Goal: Task Accomplishment & Management: Use online tool/utility

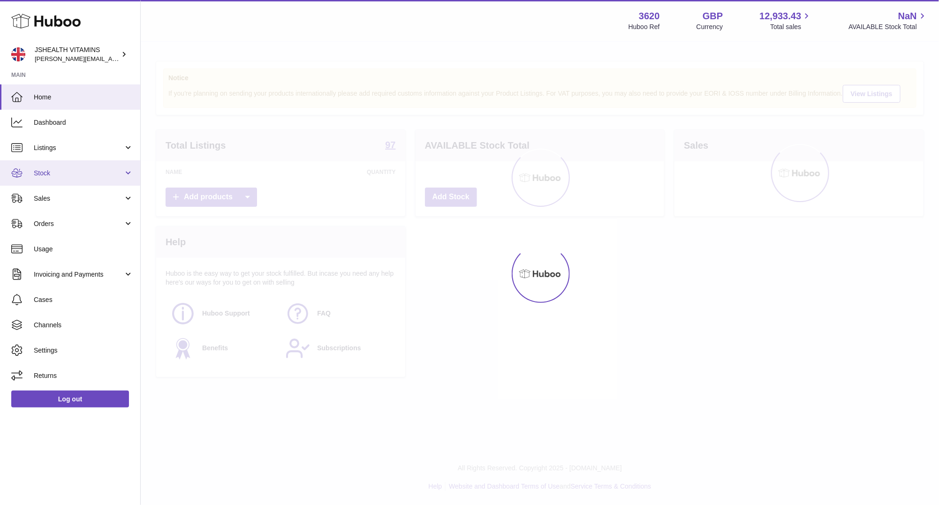
click at [86, 168] on link "Stock" at bounding box center [70, 172] width 140 height 25
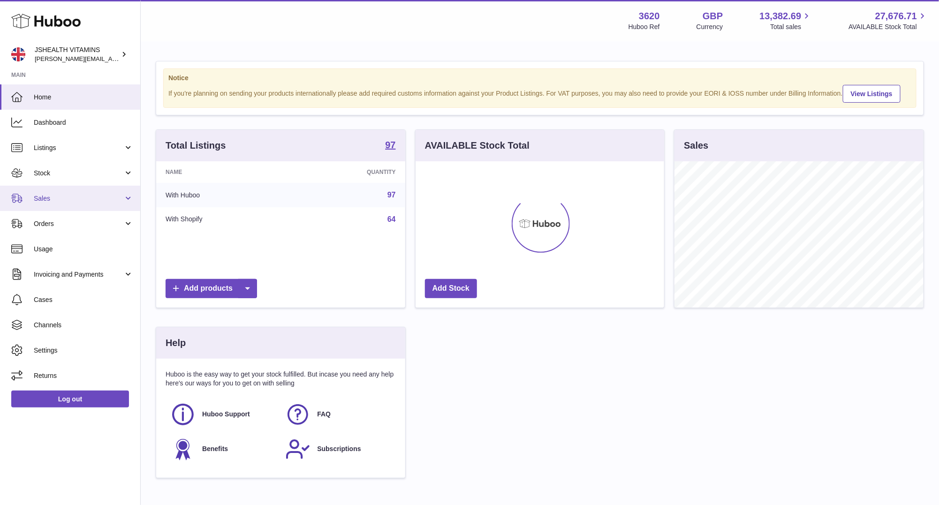
click at [68, 186] on link "Sales" at bounding box center [70, 198] width 140 height 25
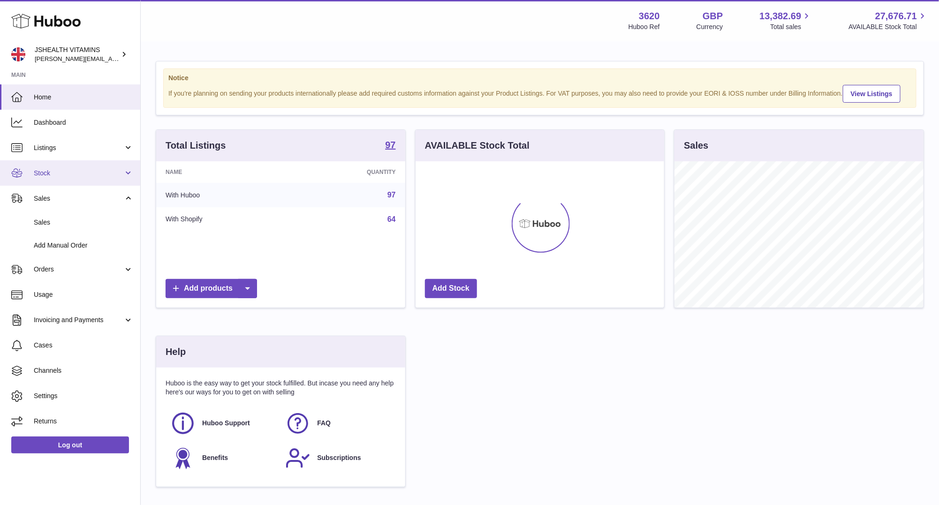
click at [70, 174] on span "Stock" at bounding box center [79, 173] width 90 height 9
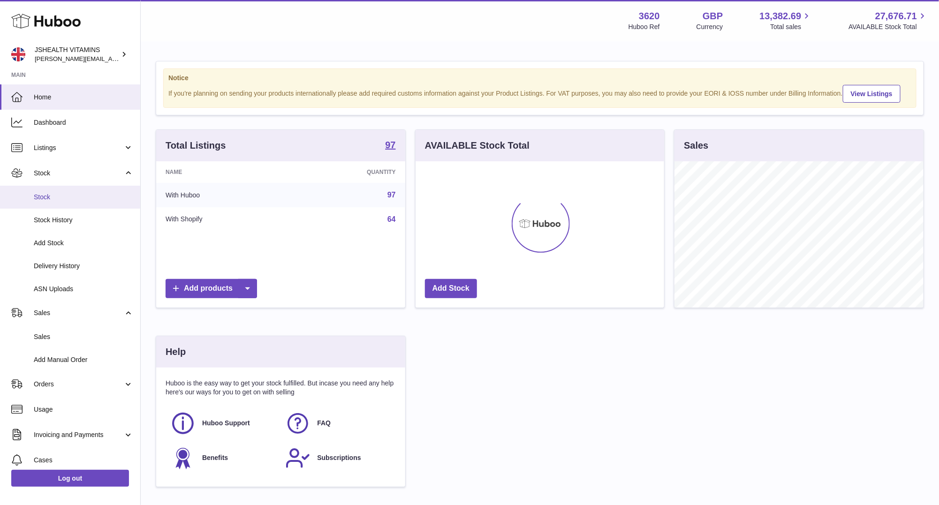
click at [70, 200] on span "Stock" at bounding box center [83, 197] width 99 height 9
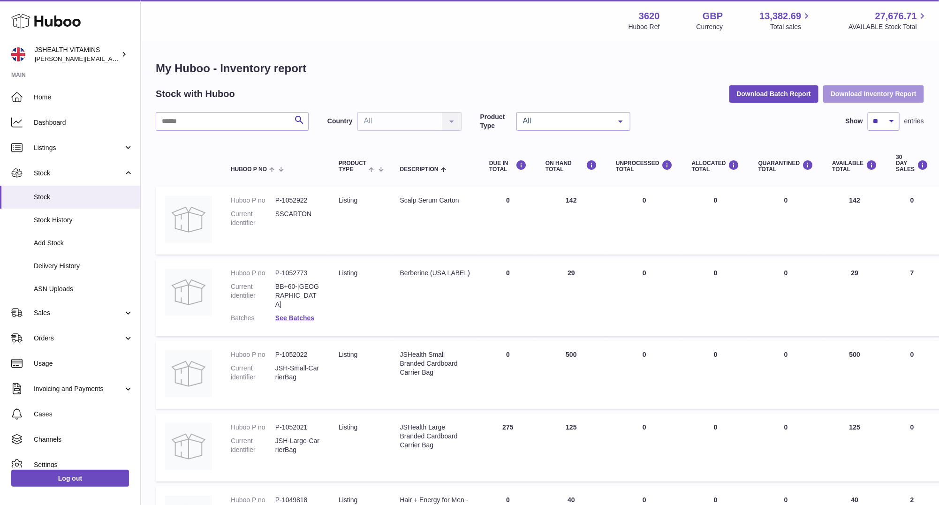
click at [845, 97] on button "Download Inventory Report" at bounding box center [873, 93] width 101 height 17
click at [44, 318] on link "Sales" at bounding box center [70, 312] width 140 height 25
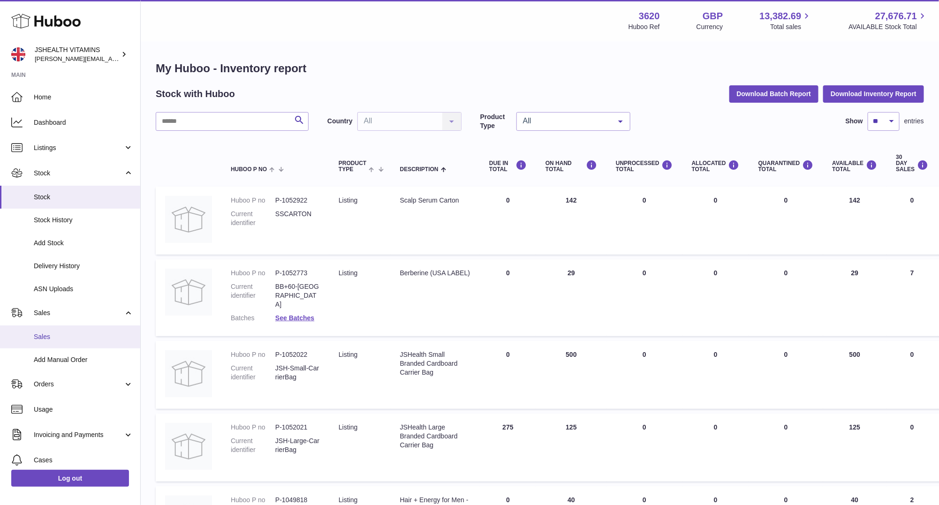
click at [45, 341] on span "Sales" at bounding box center [83, 336] width 99 height 9
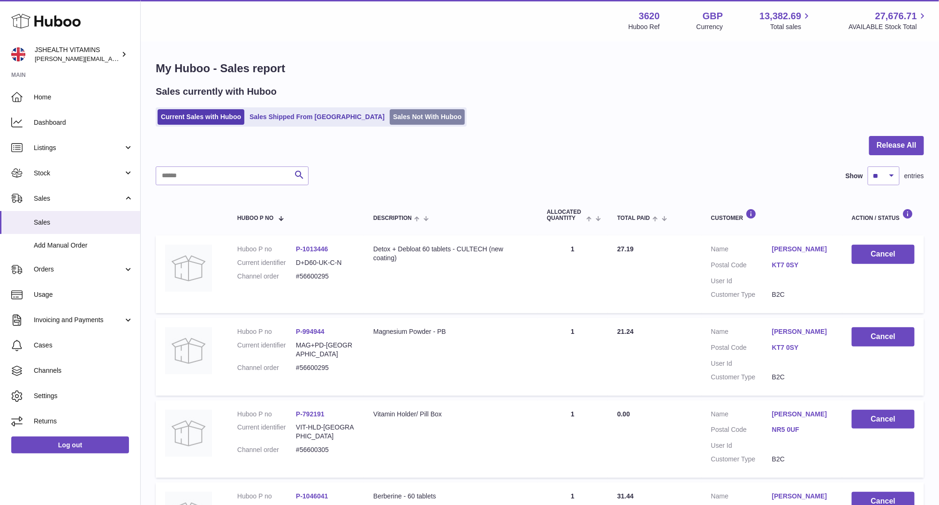
click at [390, 115] on link "Sales Not With Huboo" at bounding box center [427, 116] width 75 height 15
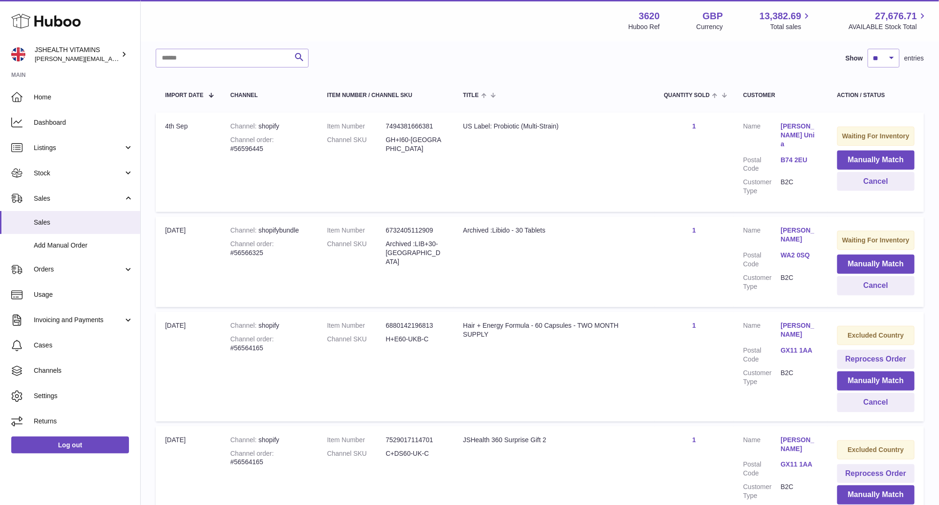
scroll to position [137, 0]
click at [520, 116] on td "Title US Label: Probiotic (Multi-Strain)" at bounding box center [553, 162] width 201 height 99
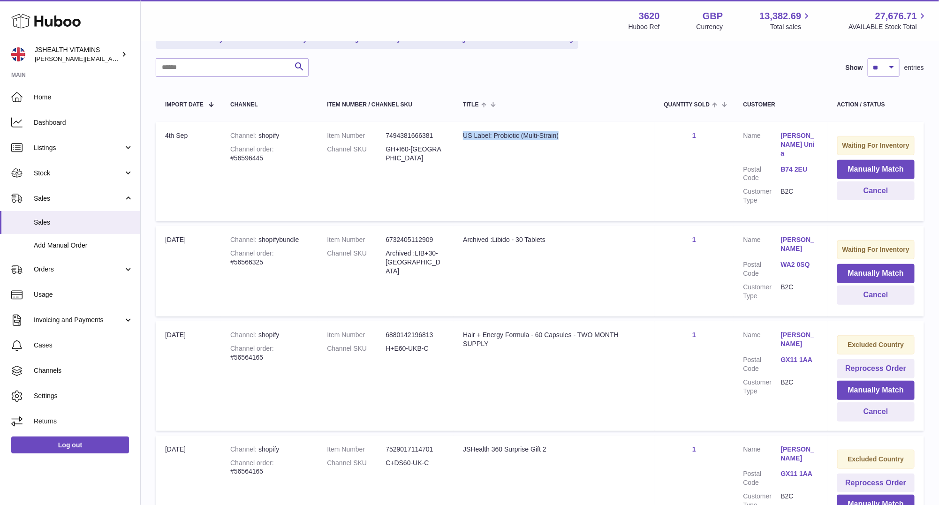
scroll to position [0, 0]
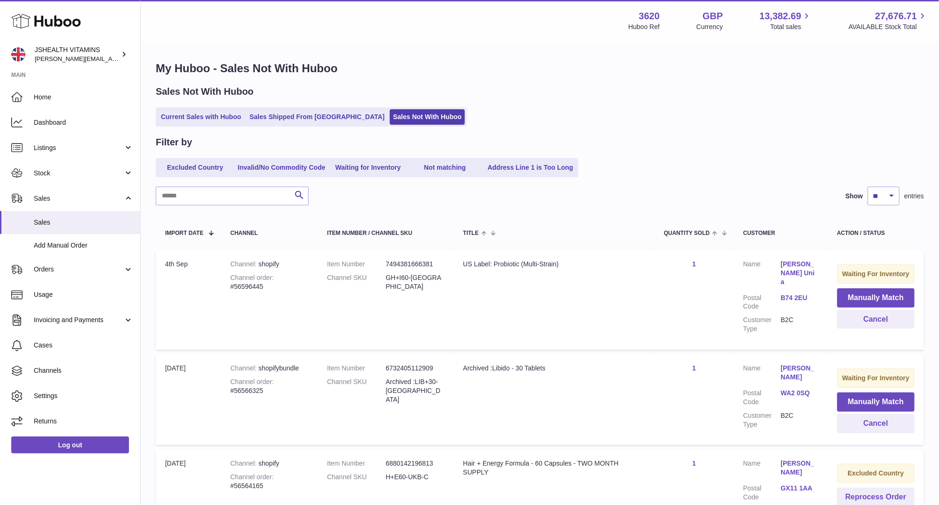
click at [239, 285] on div "Channel order #56596445" at bounding box center [269, 282] width 78 height 18
copy div "56596445"
click at [900, 297] on button "Manually Match" at bounding box center [875, 297] width 77 height 19
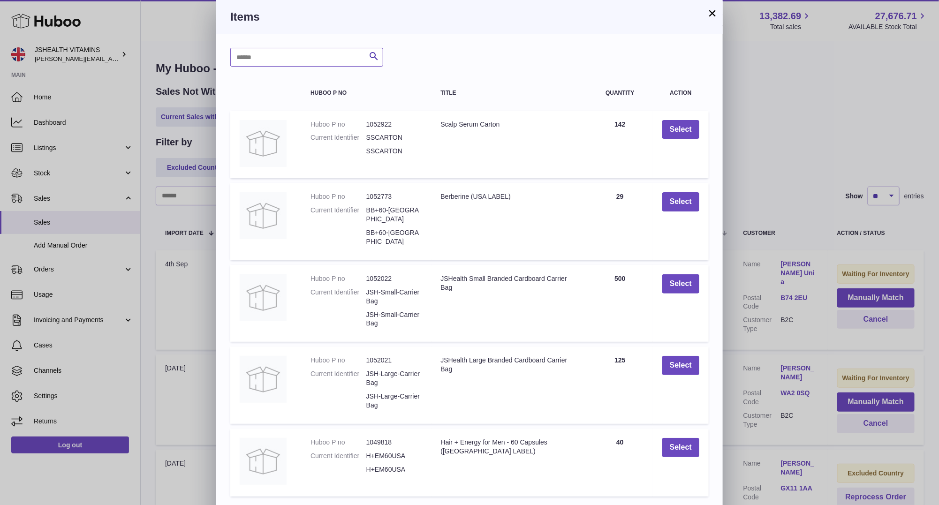
click at [322, 51] on input "text" at bounding box center [306, 57] width 153 height 19
type input "********"
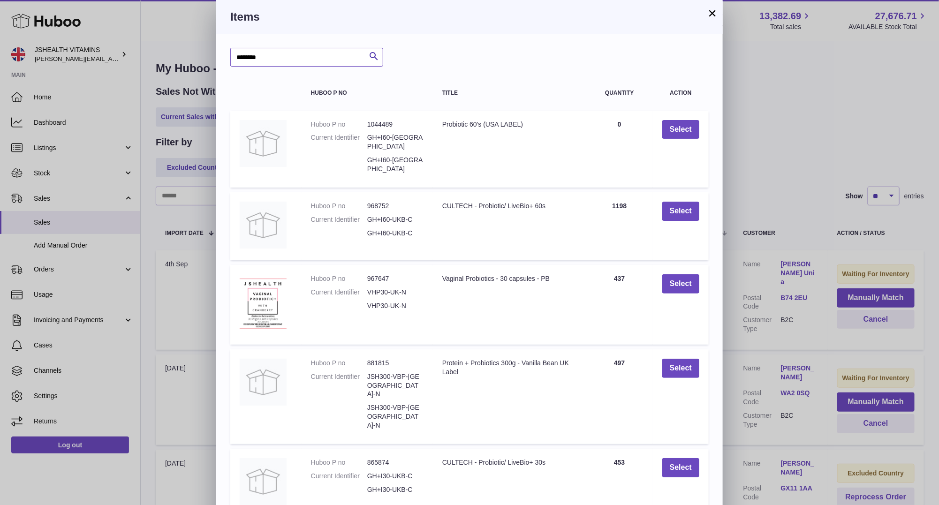
scroll to position [48, 0]
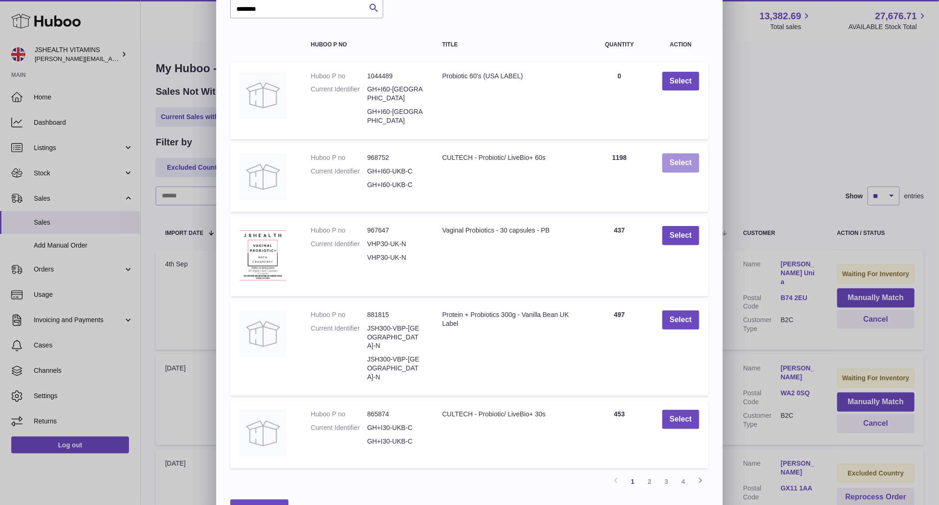
click at [695, 153] on button "Select" at bounding box center [680, 162] width 37 height 19
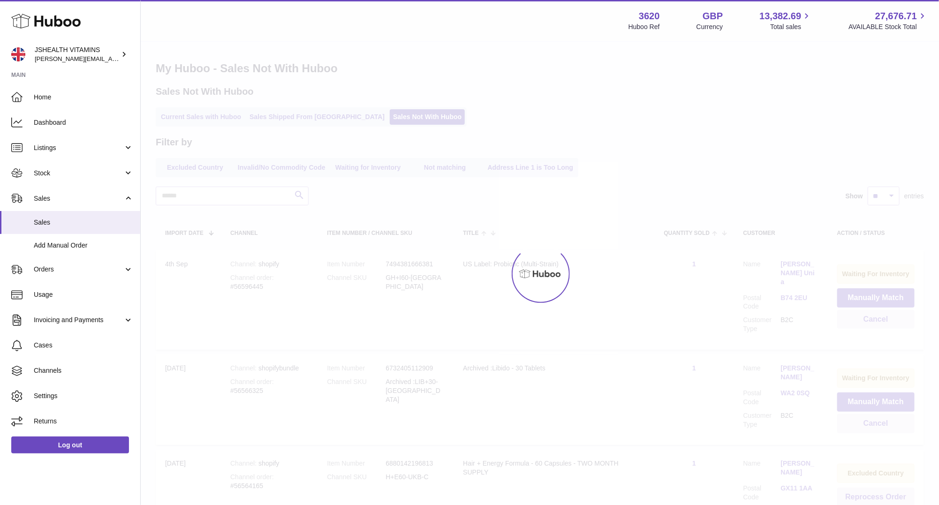
scroll to position [0, 0]
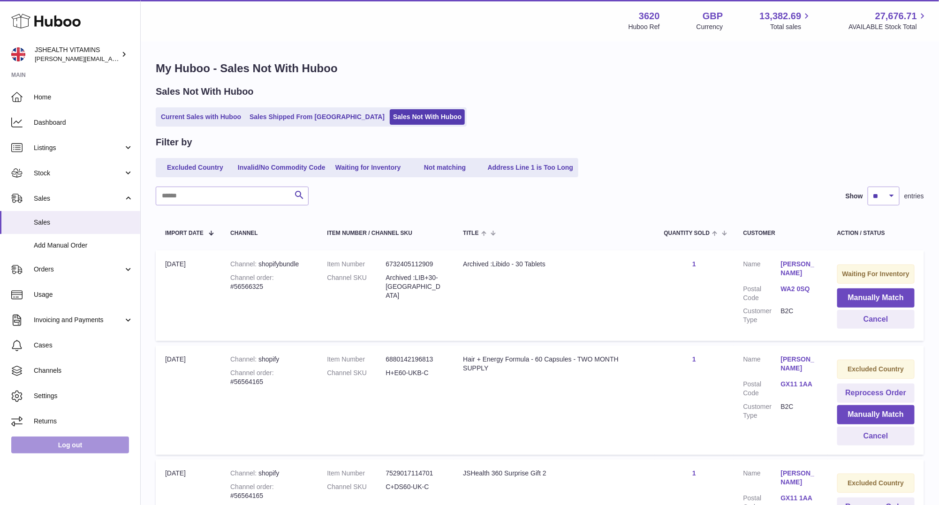
click at [85, 448] on link "Log out" at bounding box center [70, 445] width 118 height 17
